Goal: Task Accomplishment & Management: Use online tool/utility

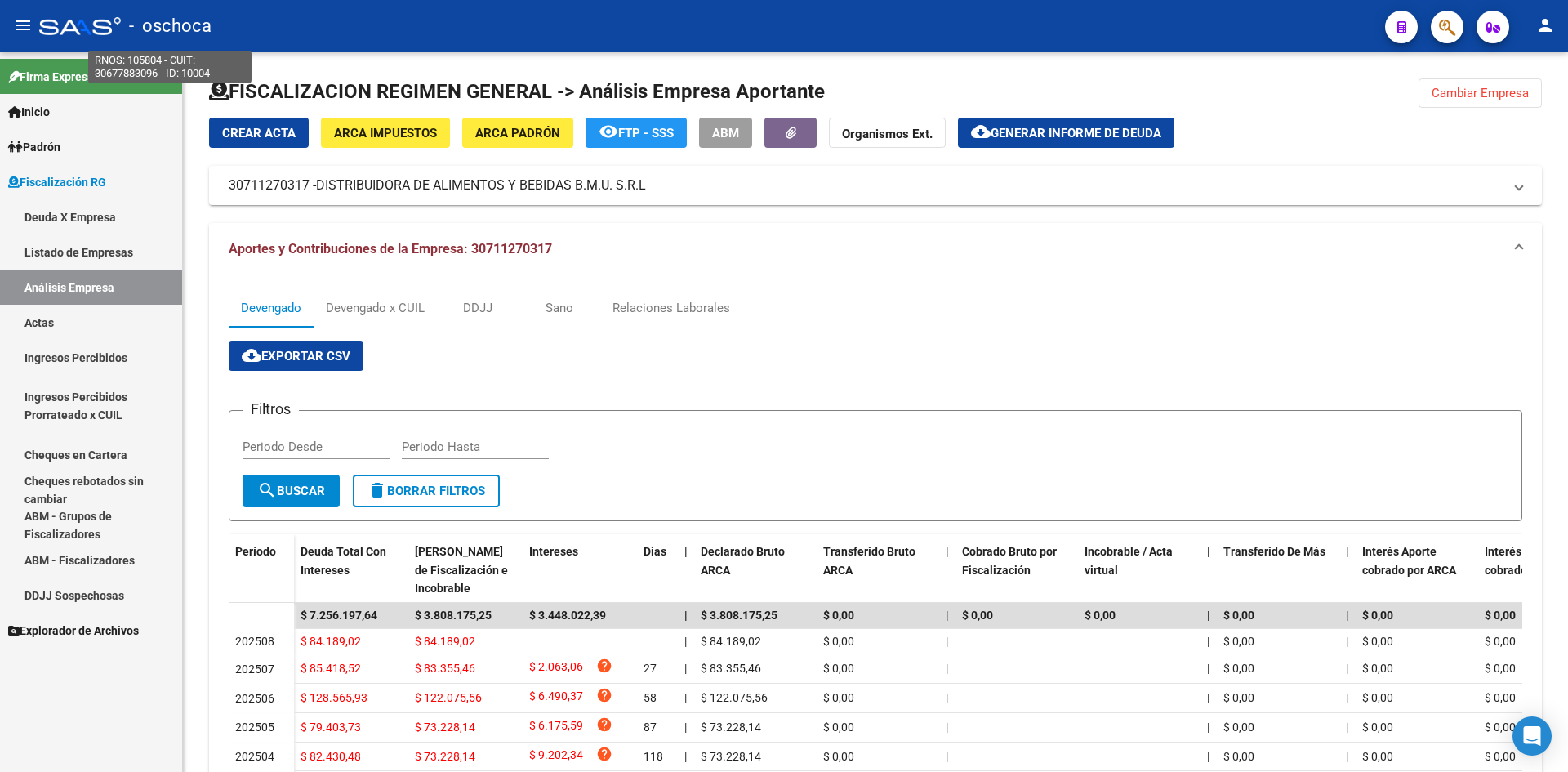
scroll to position [82, 0]
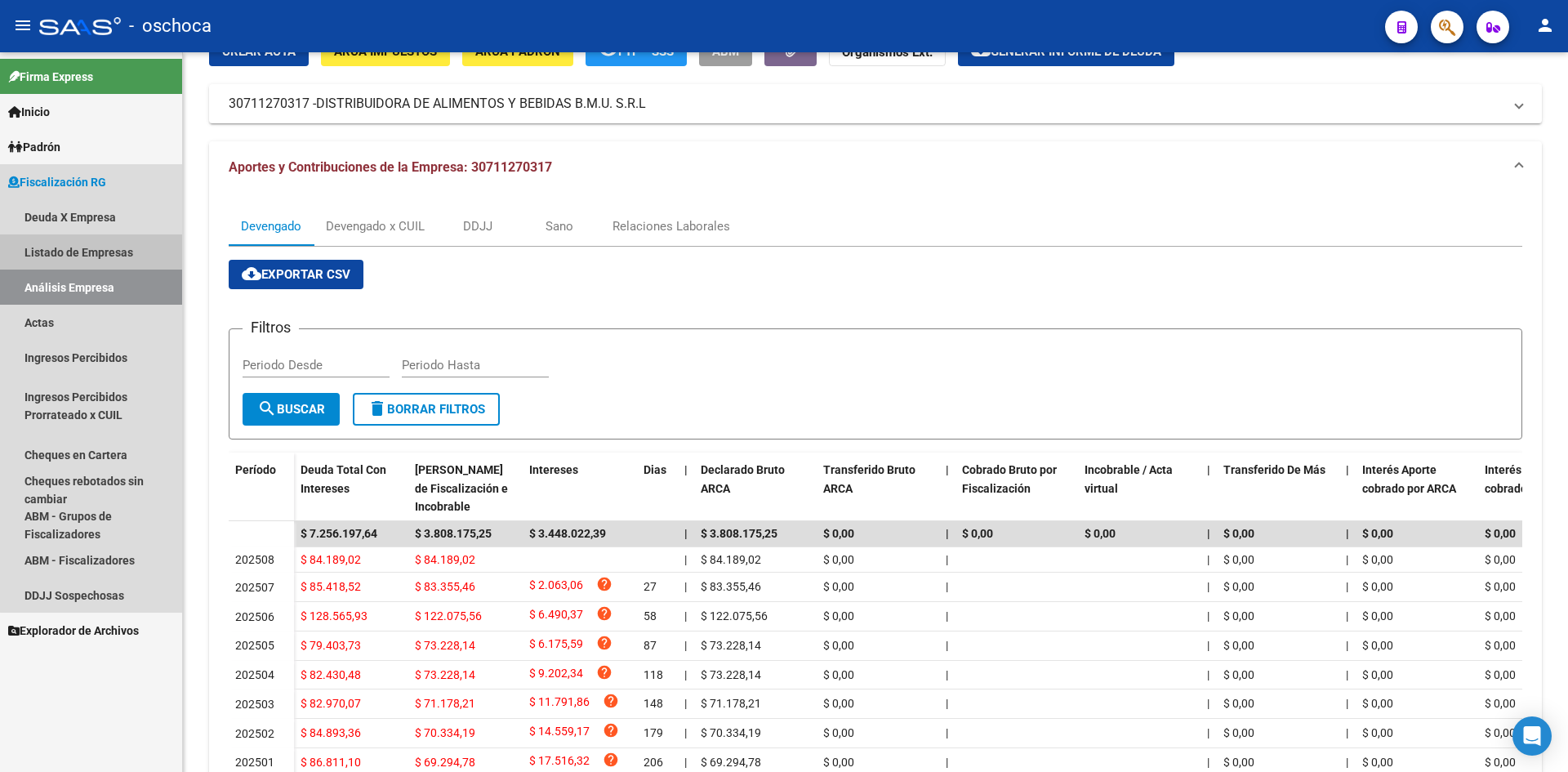
click at [103, 259] on link "Listado de Empresas" at bounding box center [91, 251] width 182 height 35
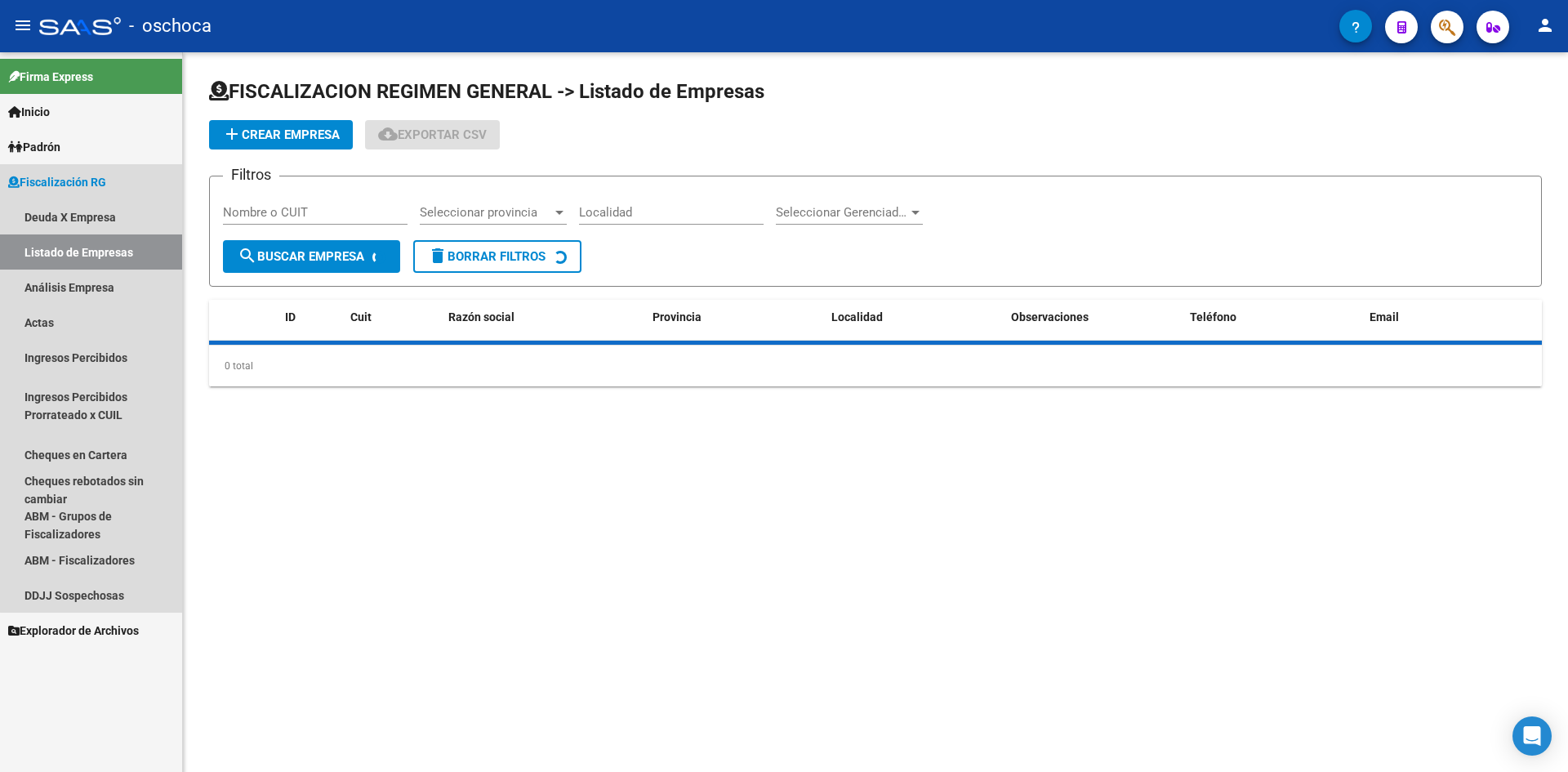
click at [104, 293] on link "Análisis Empresa" at bounding box center [91, 286] width 182 height 35
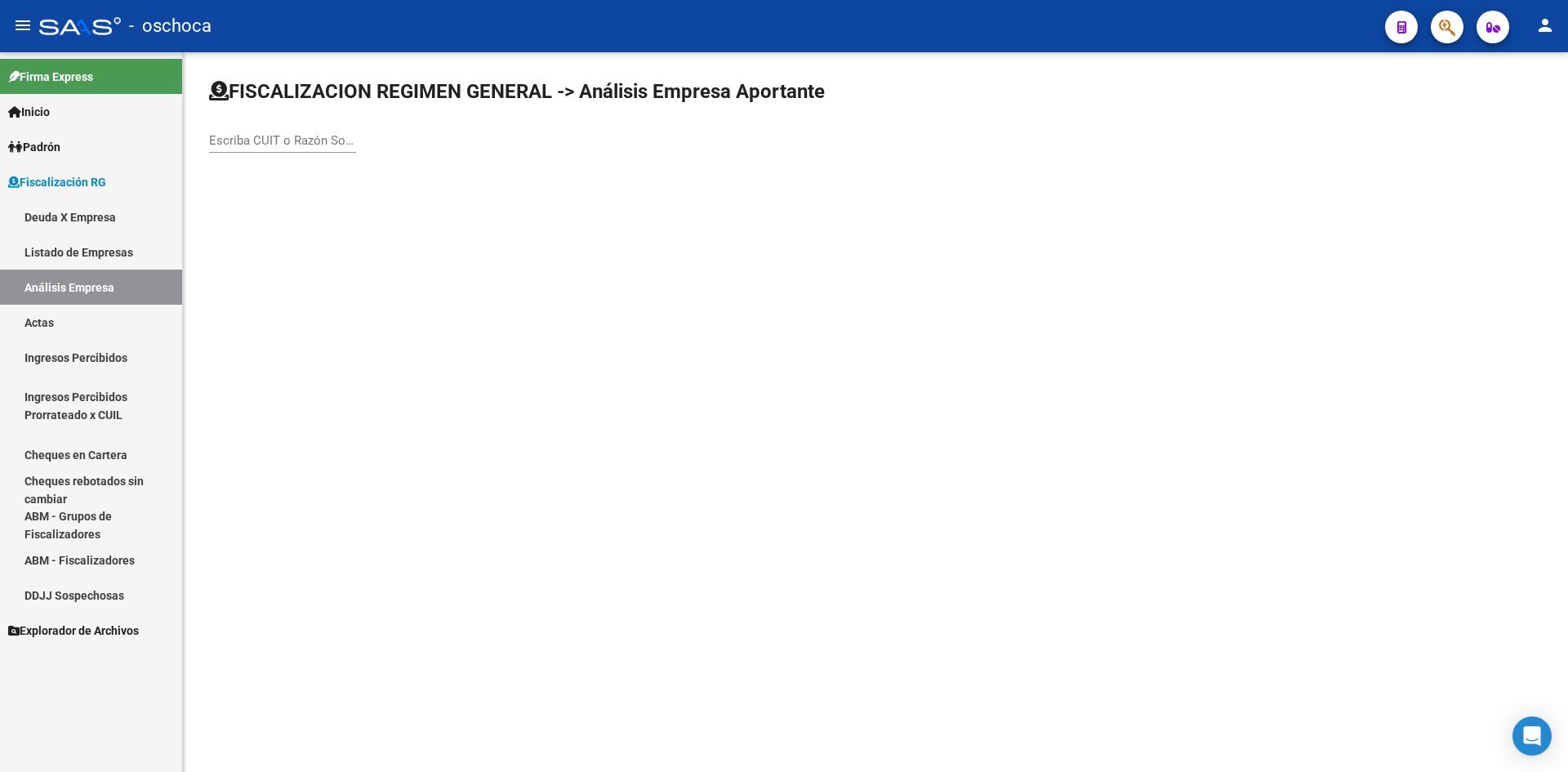
click at [264, 139] on input "Escriba CUIT o Razón Social para buscar" at bounding box center [282, 141] width 147 height 15
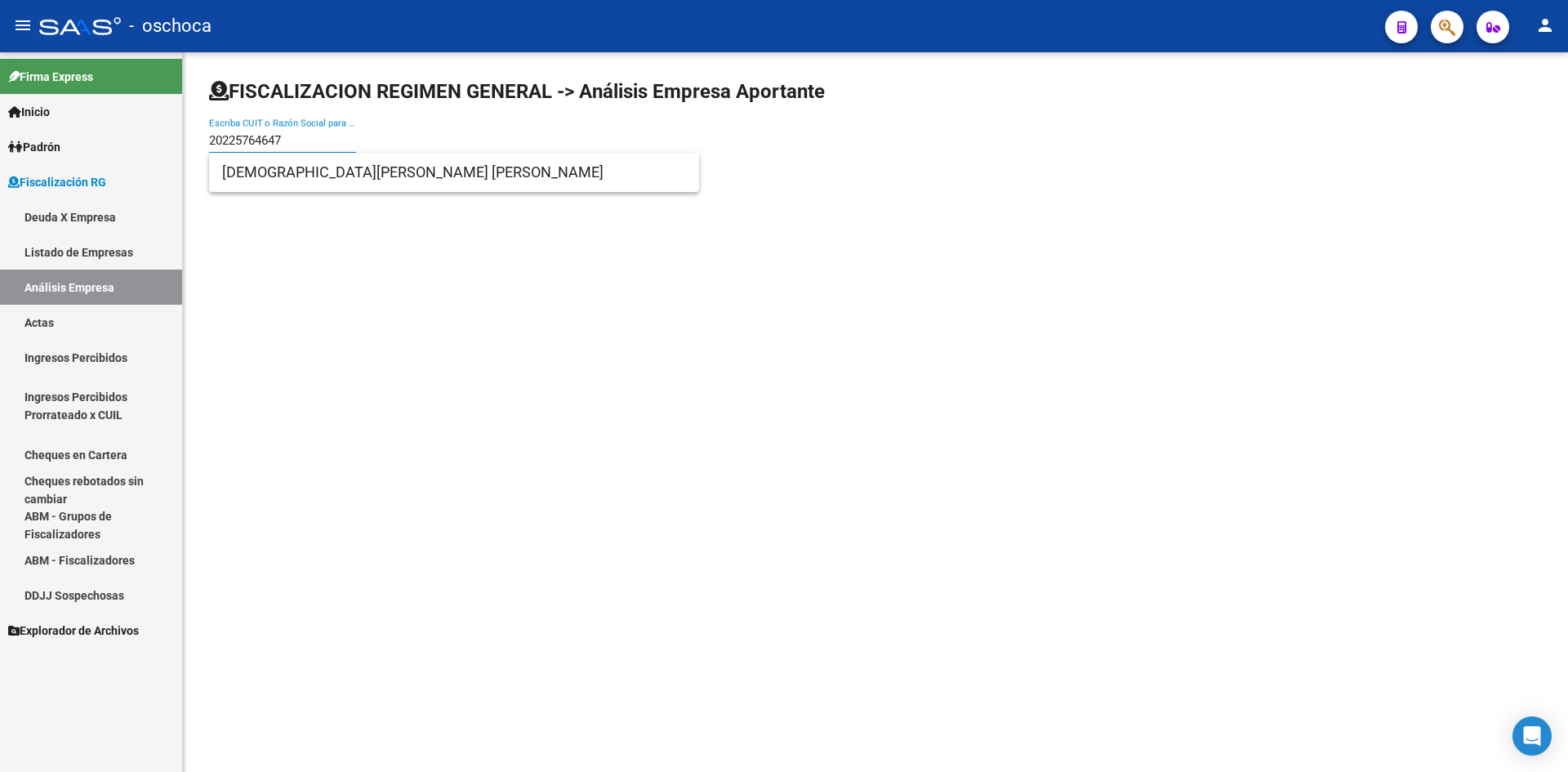
type input "20225764647"
click at [358, 192] on div "FISCALIZACION REGIMEN GENERAL -> Análisis Empresa Aportante 20225764647 Escriba…" at bounding box center [876, 130] width 1385 height 155
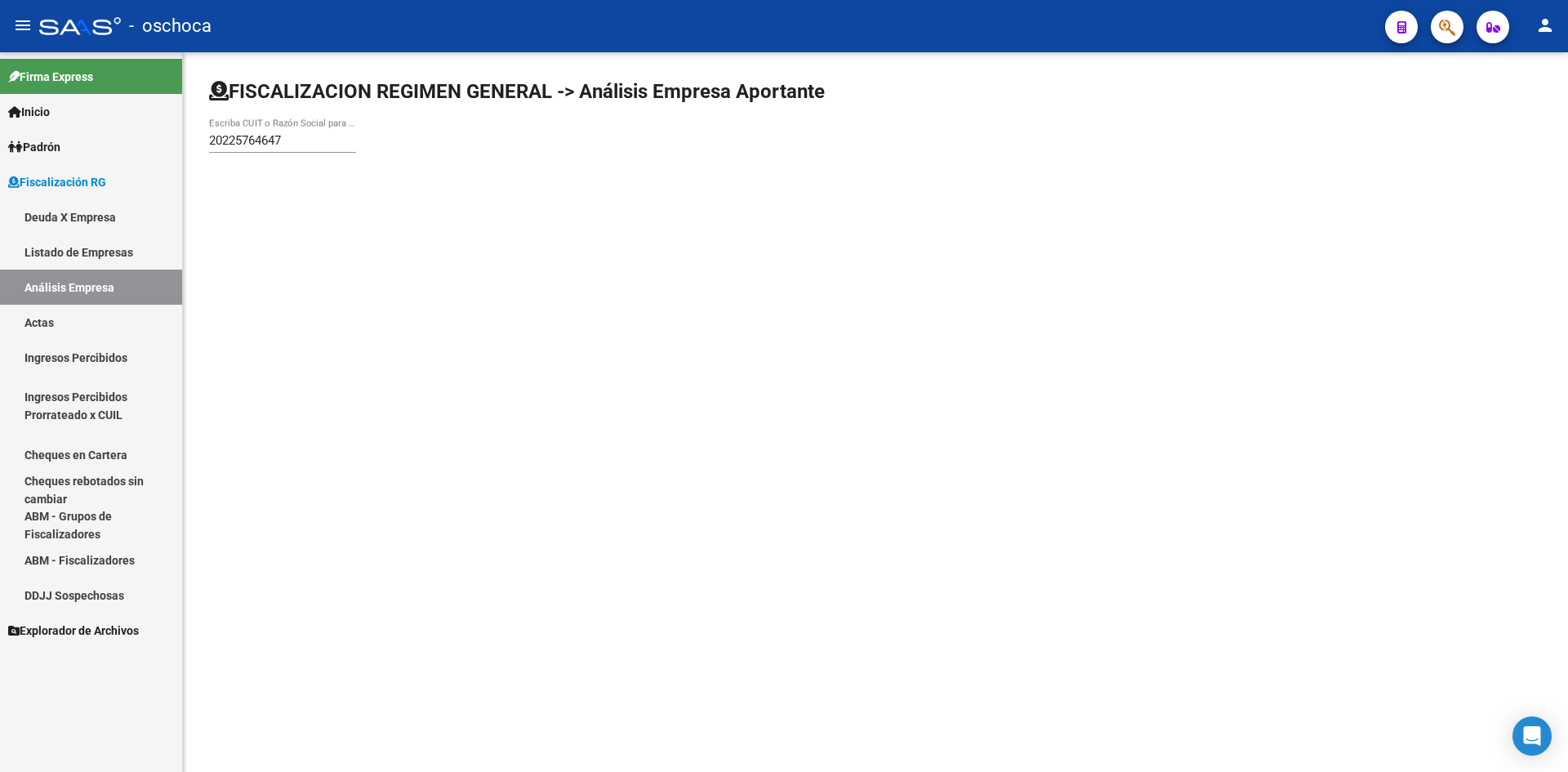
click at [372, 180] on div "FISCALIZACION REGIMEN GENERAL -> Análisis Empresa Aportante 20225764647 Escriba…" at bounding box center [876, 130] width 1385 height 155
click at [325, 143] on input "20225764647" at bounding box center [282, 141] width 147 height 15
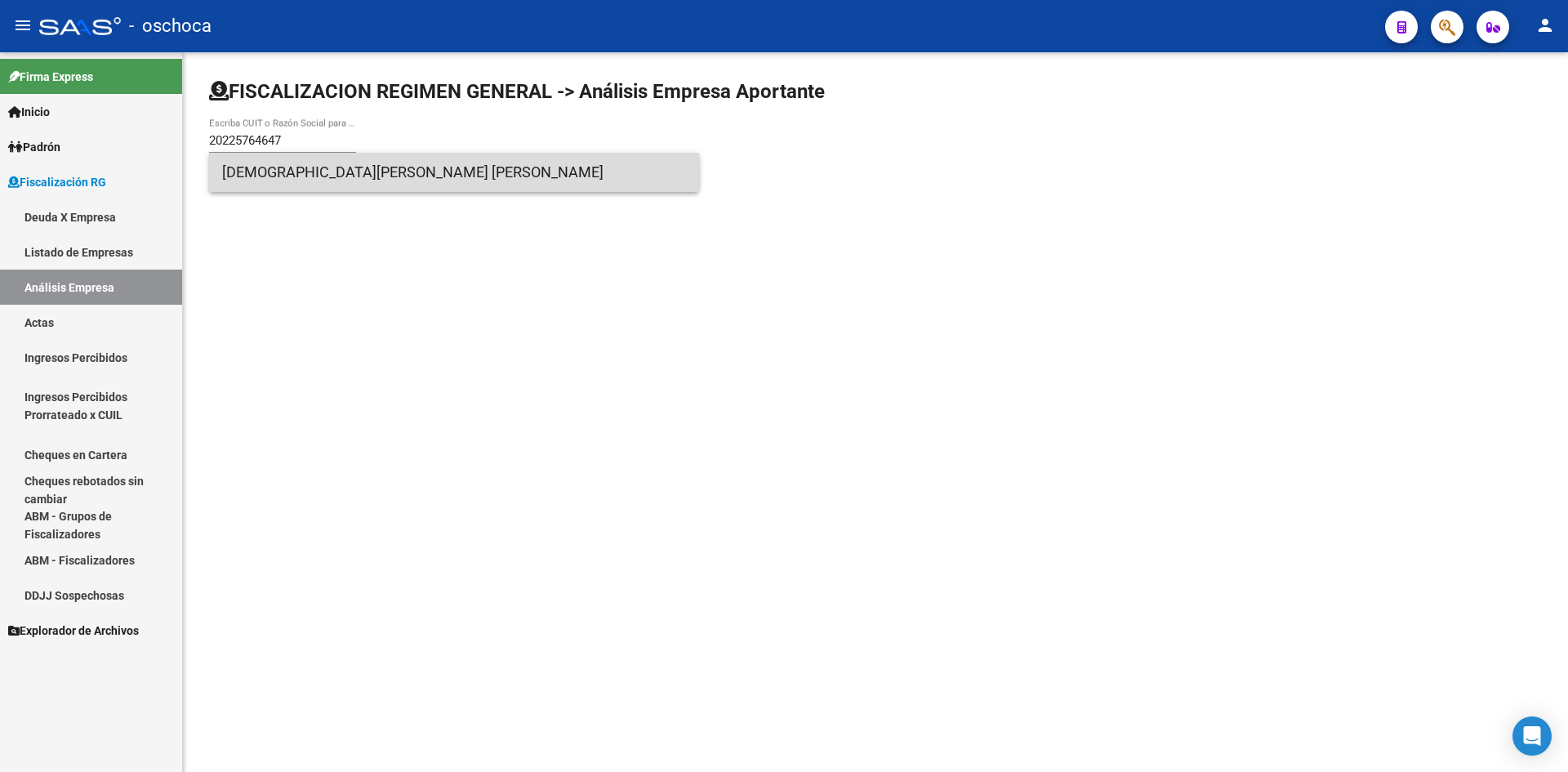
click at [328, 171] on span "[DEMOGRAPHIC_DATA][PERSON_NAME] [PERSON_NAME]" at bounding box center [454, 172] width 464 height 40
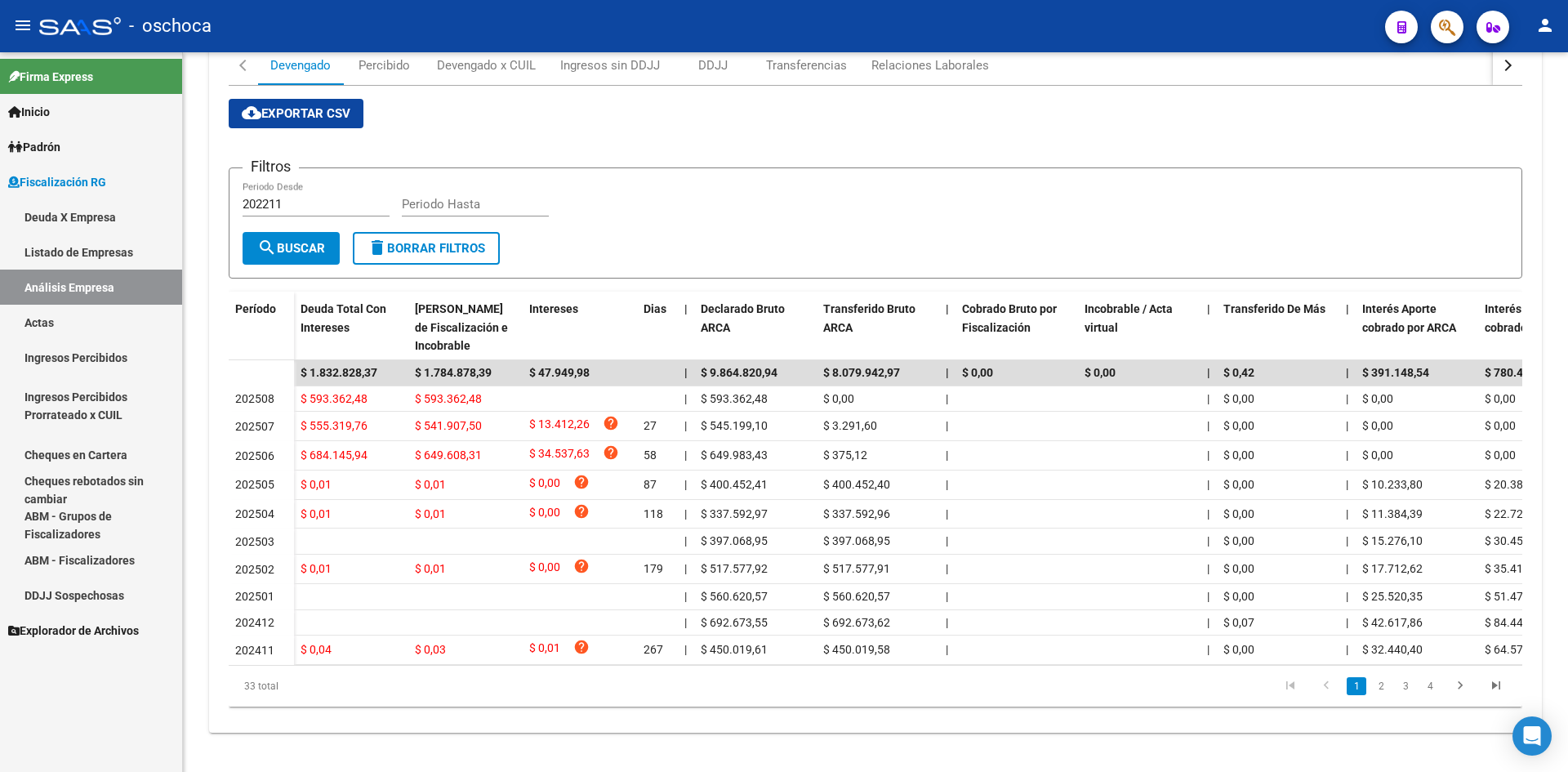
scroll to position [259, 0]
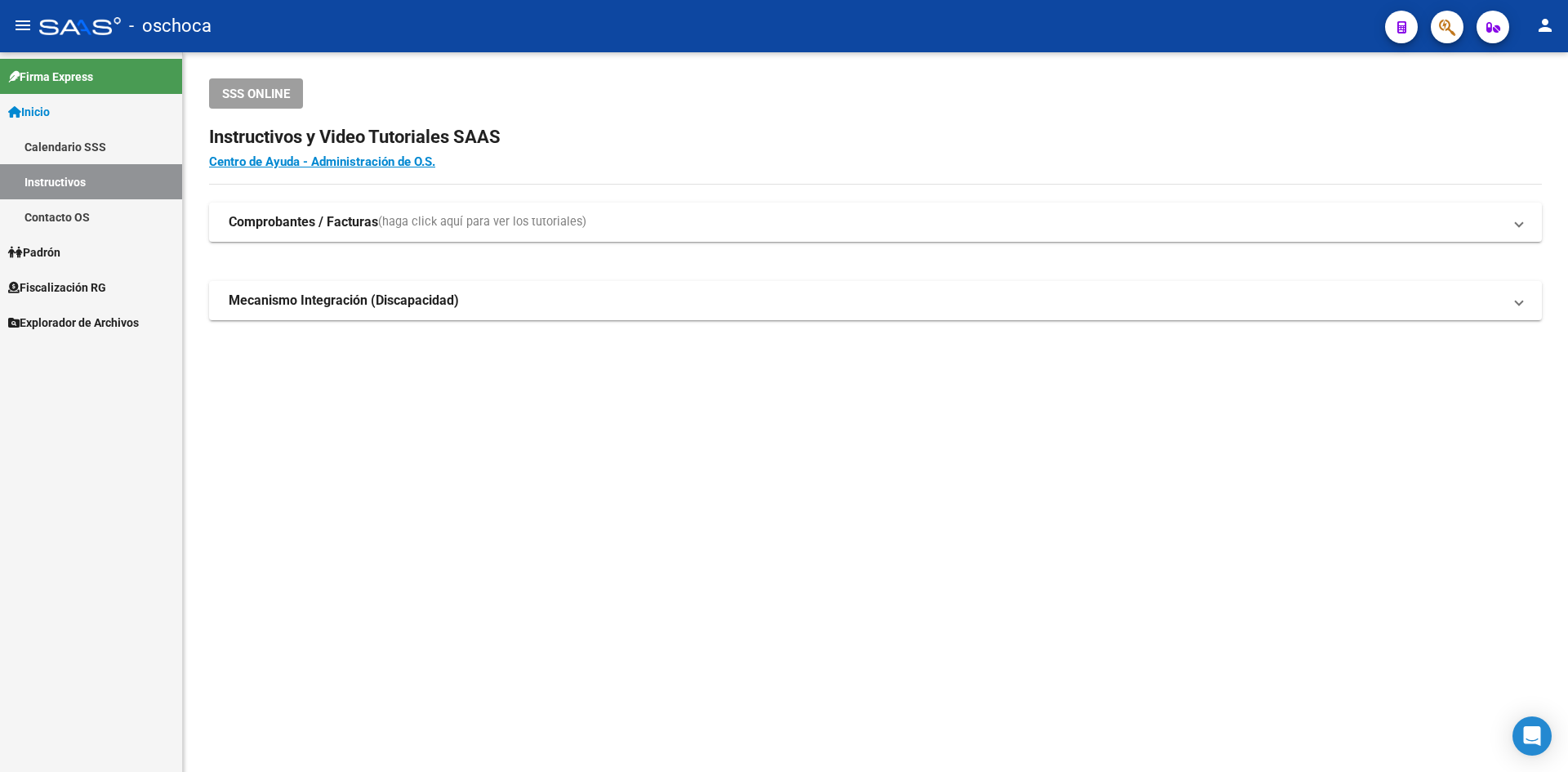
click at [138, 286] on link "Fiscalización RG" at bounding box center [91, 286] width 182 height 35
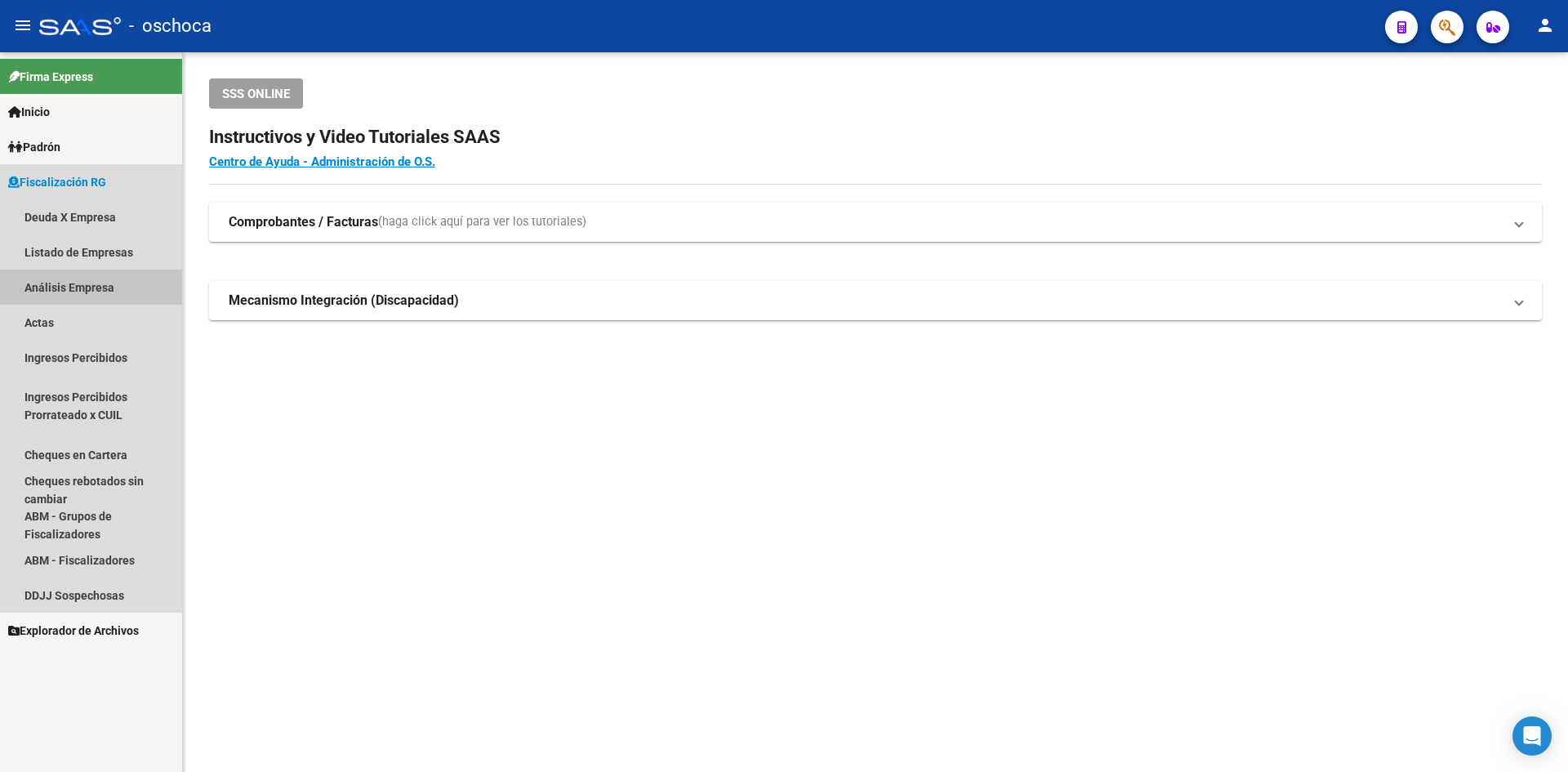
click at [107, 277] on link "Análisis Empresa" at bounding box center [91, 286] width 182 height 35
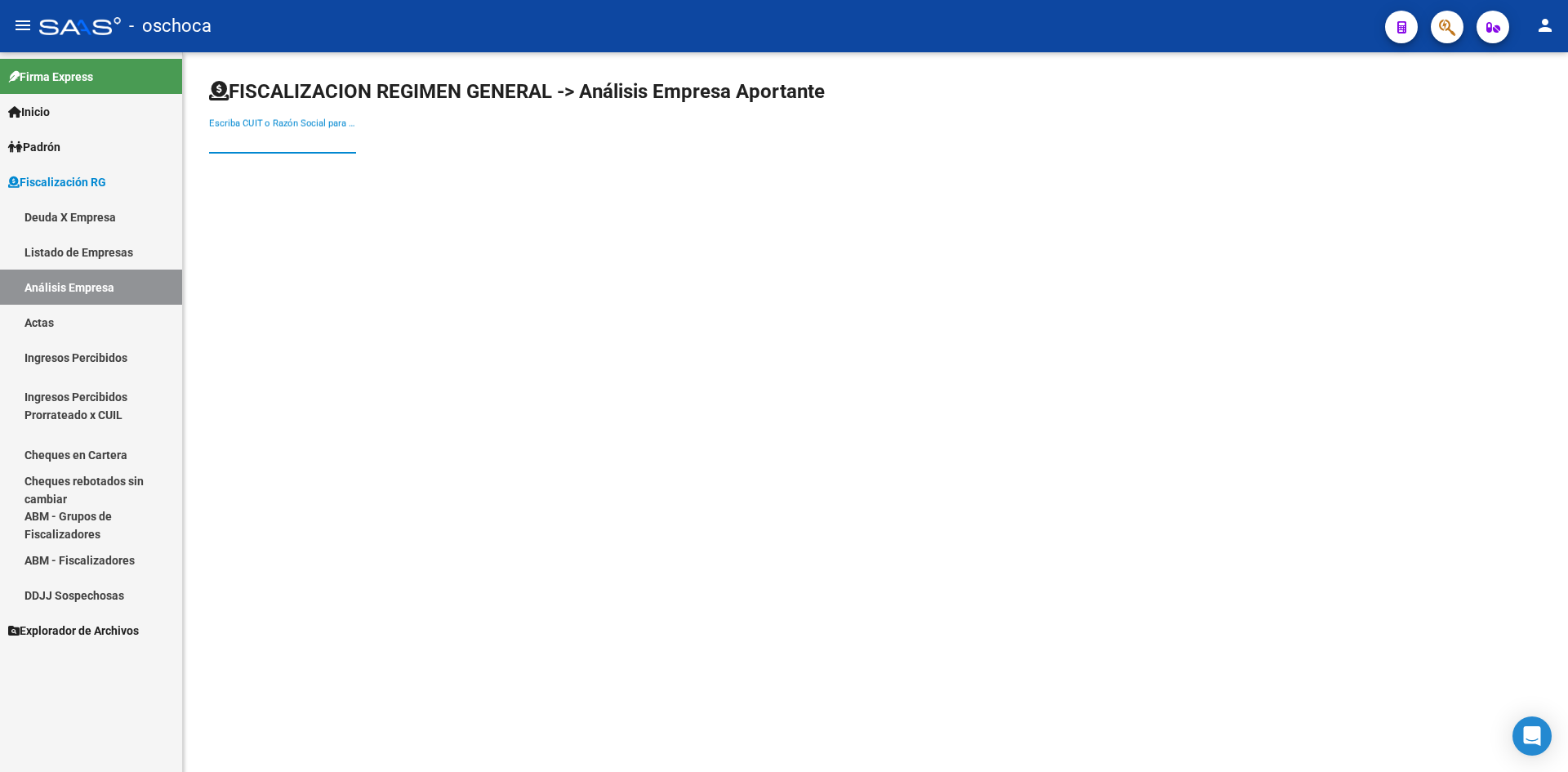
click at [241, 139] on input "Escriba CUIT o Razón Social para buscar" at bounding box center [282, 141] width 147 height 15
click at [26, 21] on mat-icon "menu" at bounding box center [23, 26] width 20 height 20
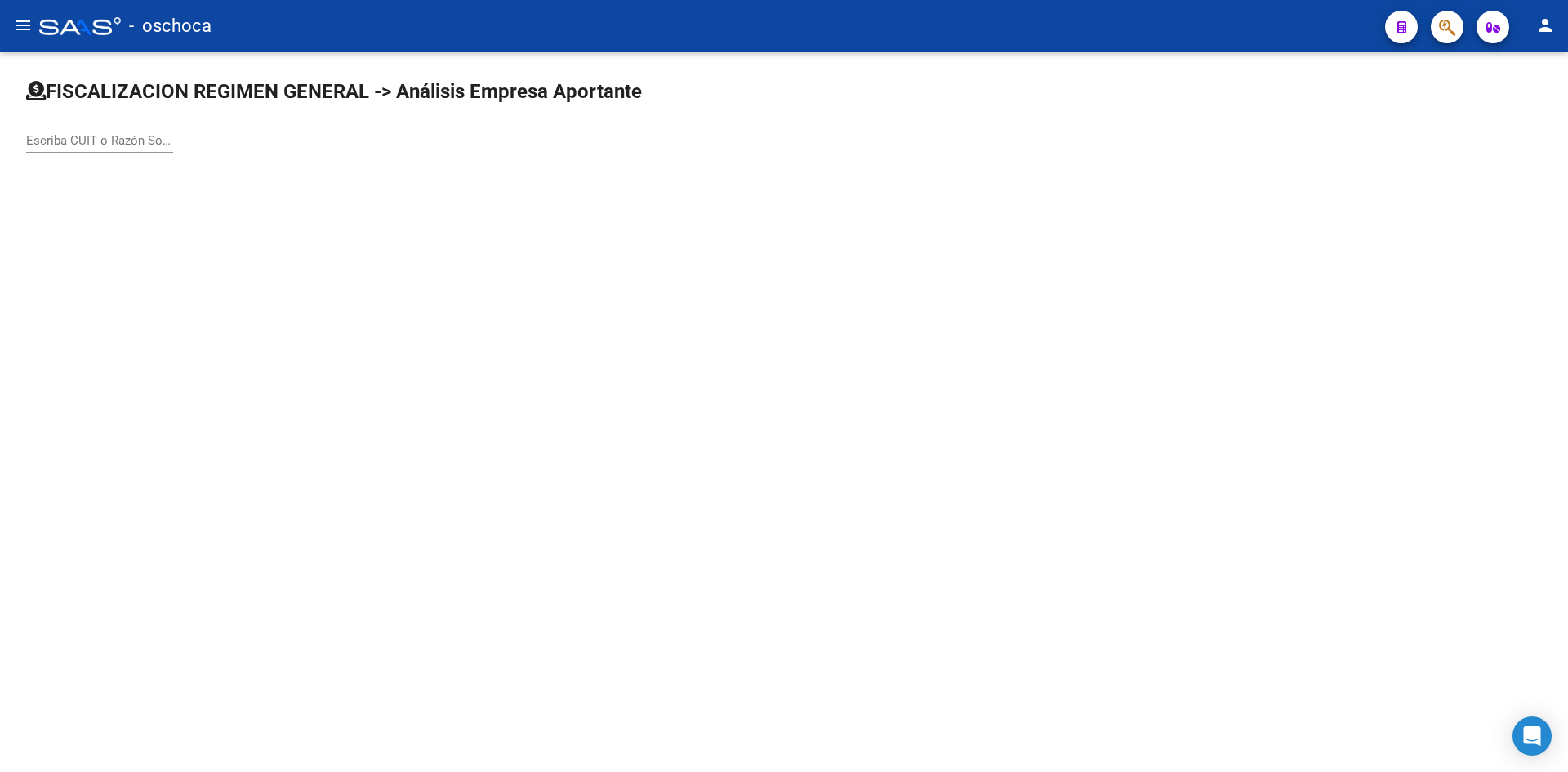
click at [26, 25] on mat-icon "menu" at bounding box center [23, 26] width 20 height 20
